Goal: Find specific page/section: Find specific page/section

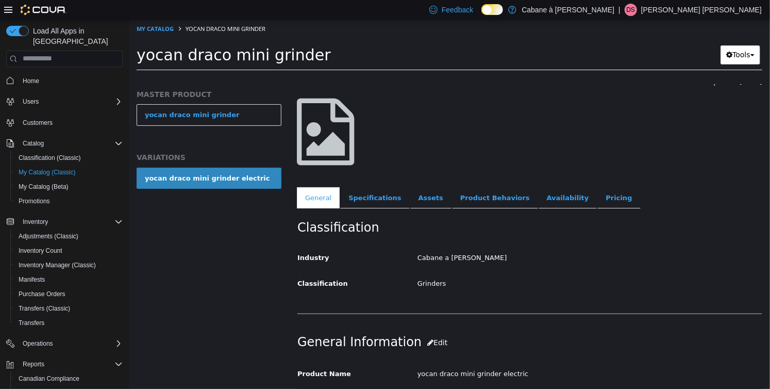
scroll to position [155, 0]
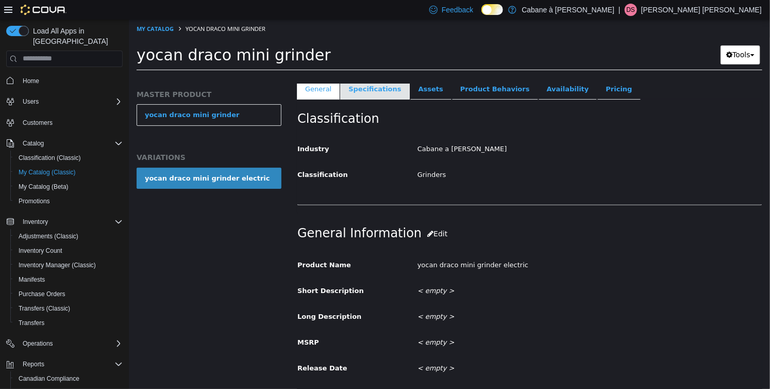
click at [383, 94] on link "Specifications" at bounding box center [374, 89] width 69 height 22
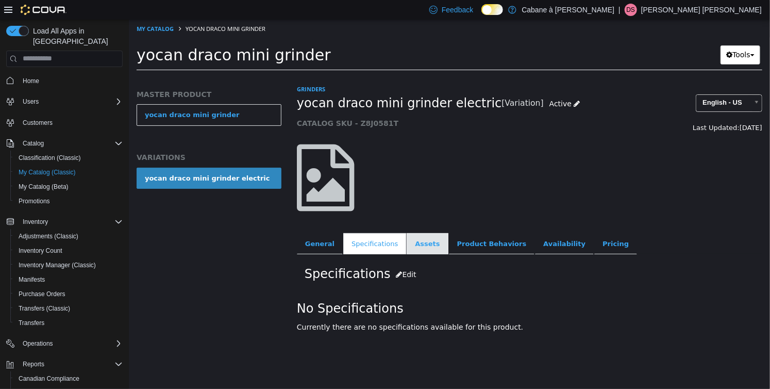
click at [432, 245] on link "Assets" at bounding box center [426, 243] width 41 height 22
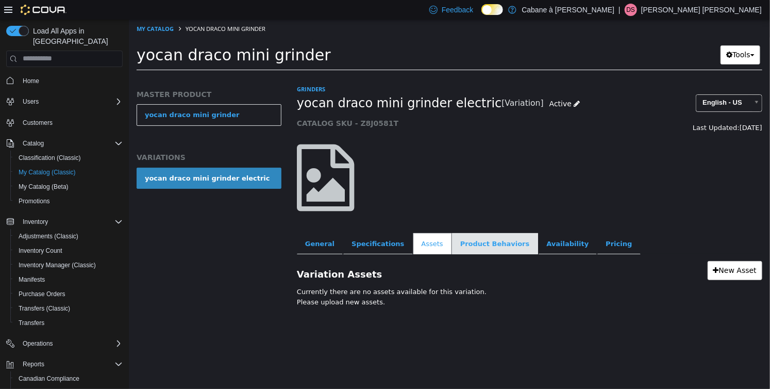
click at [483, 242] on link "Product Behaviors" at bounding box center [494, 243] width 86 height 22
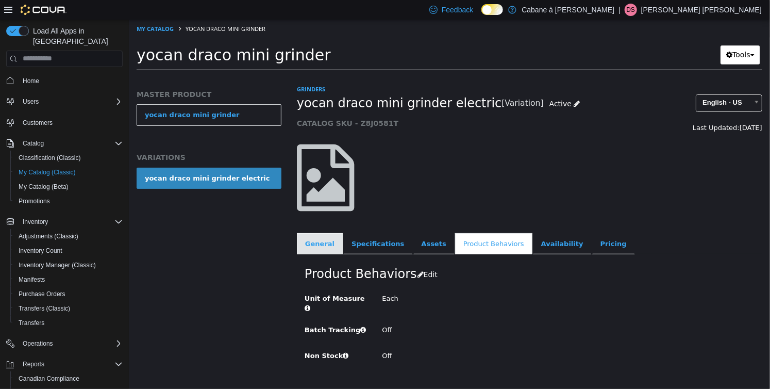
click at [326, 232] on link "General" at bounding box center [319, 243] width 46 height 22
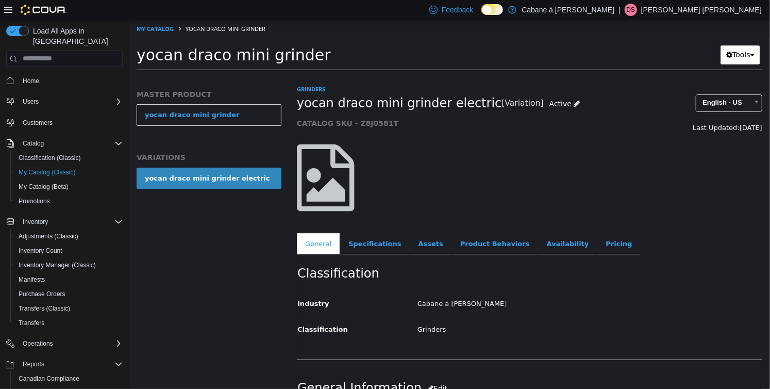
click at [224, 269] on div "MASTER PRODUCT yocan draco mini grinder VARIATIONS yocan draco mini grinder ele…" at bounding box center [208, 235] width 160 height 305
